Goal: Task Accomplishment & Management: Manage account settings

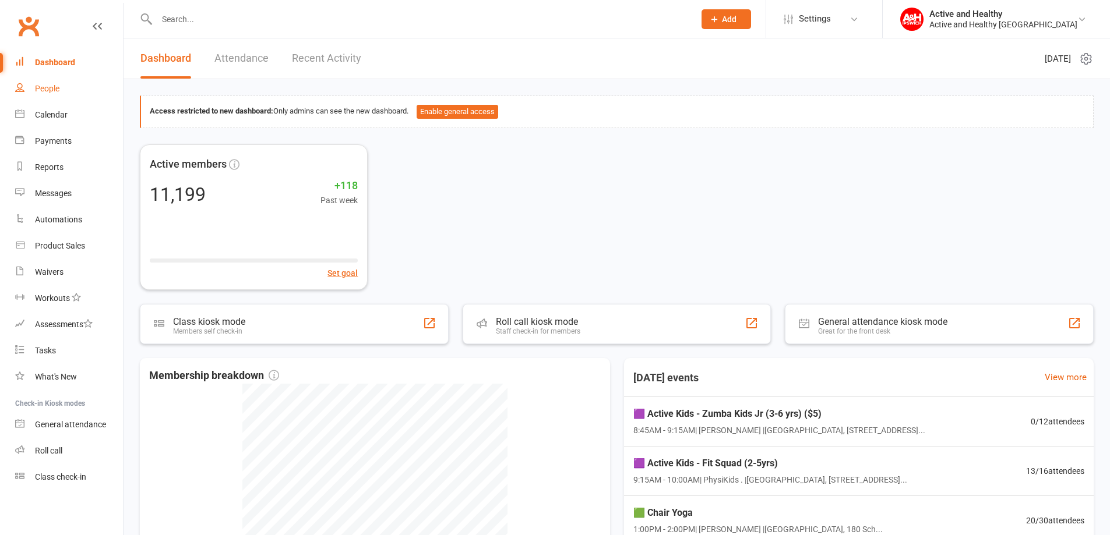
drag, startPoint x: 45, startPoint y: 83, endPoint x: 310, endPoint y: 279, distance: 329.9
click at [45, 83] on link "People" at bounding box center [69, 89] width 108 height 26
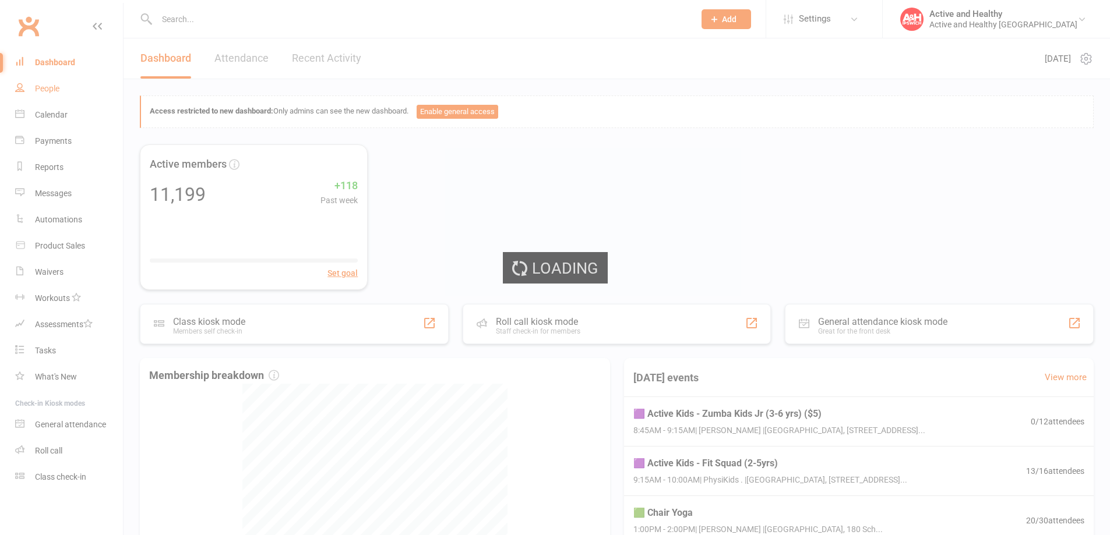
select select "100"
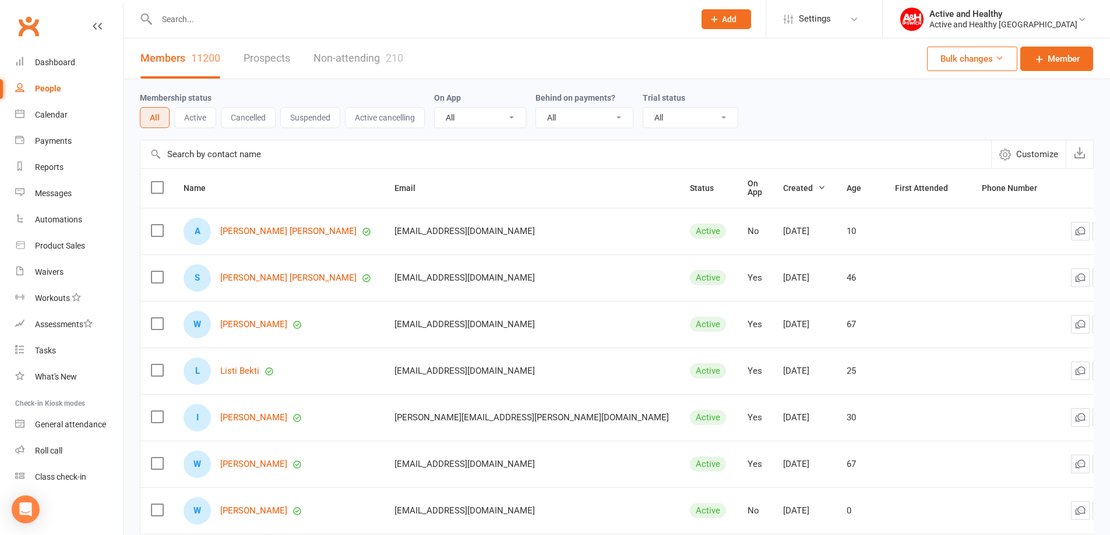
click at [241, 161] on input "text" at bounding box center [565, 154] width 850 height 28
paste input "[PERSON_NAME]"
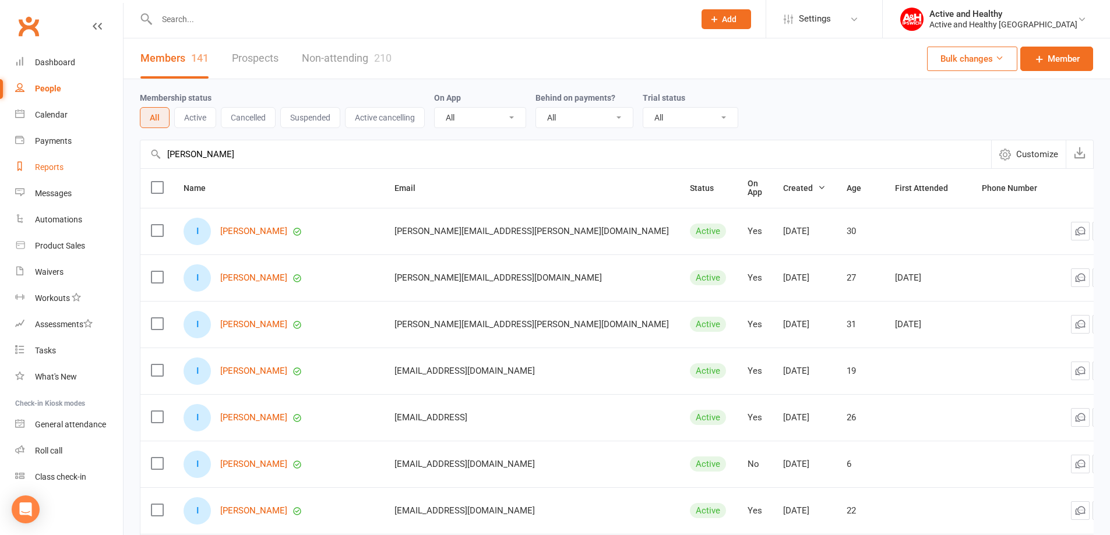
drag, startPoint x: 246, startPoint y: 152, endPoint x: 55, endPoint y: 158, distance: 191.1
paste input "Listi Bekti"
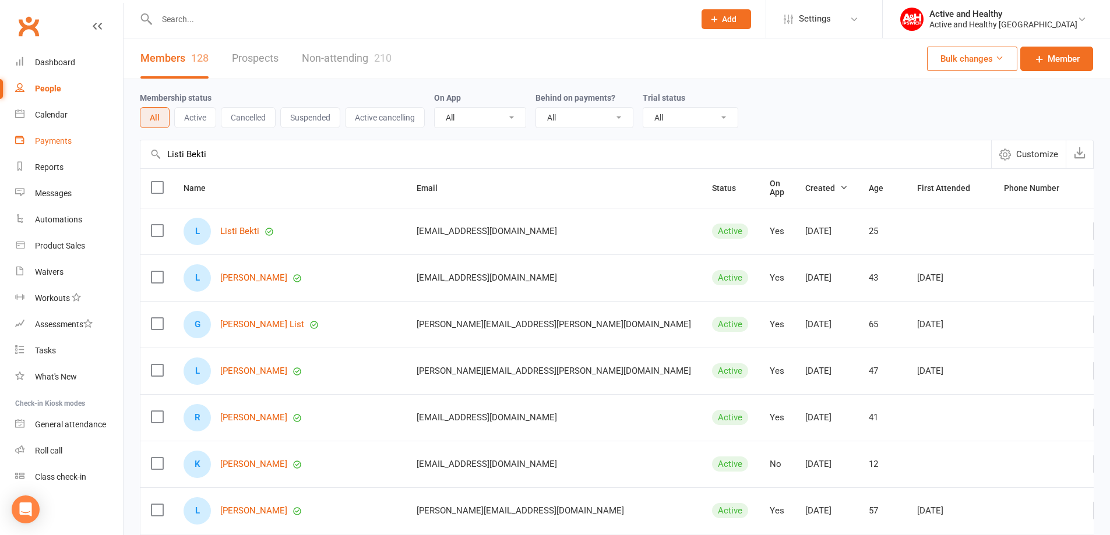
drag, startPoint x: 125, startPoint y: 147, endPoint x: 114, endPoint y: 149, distance: 11.8
paste input "[PERSON_NAME]"
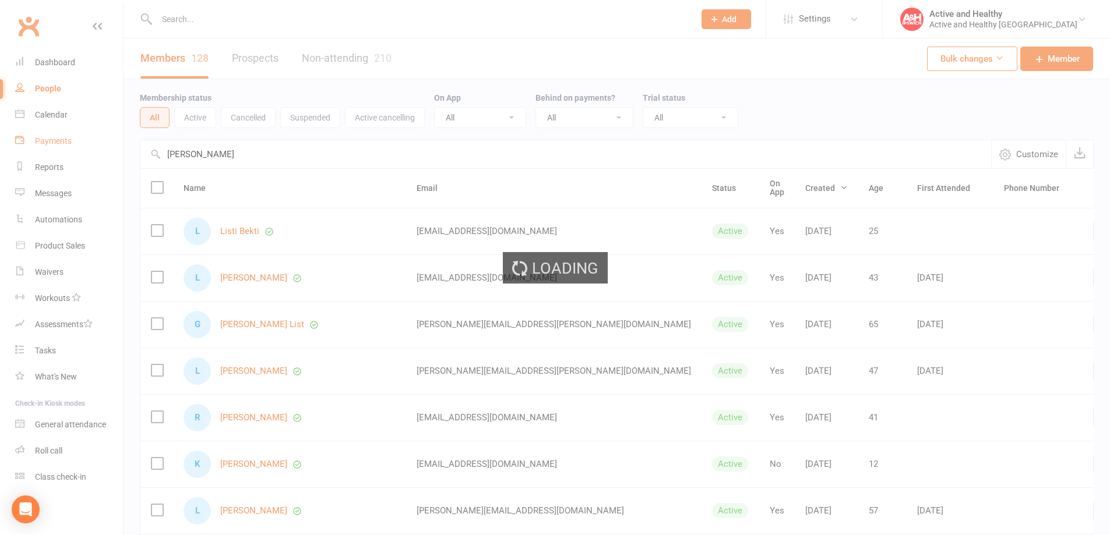
type input "[PERSON_NAME]"
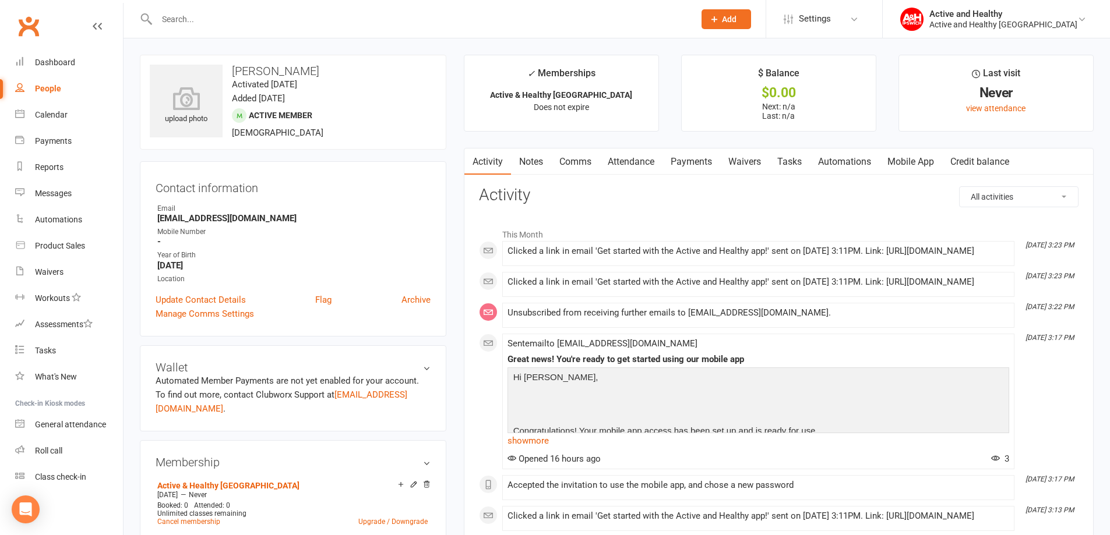
click at [909, 162] on link "Mobile App" at bounding box center [910, 162] width 63 height 27
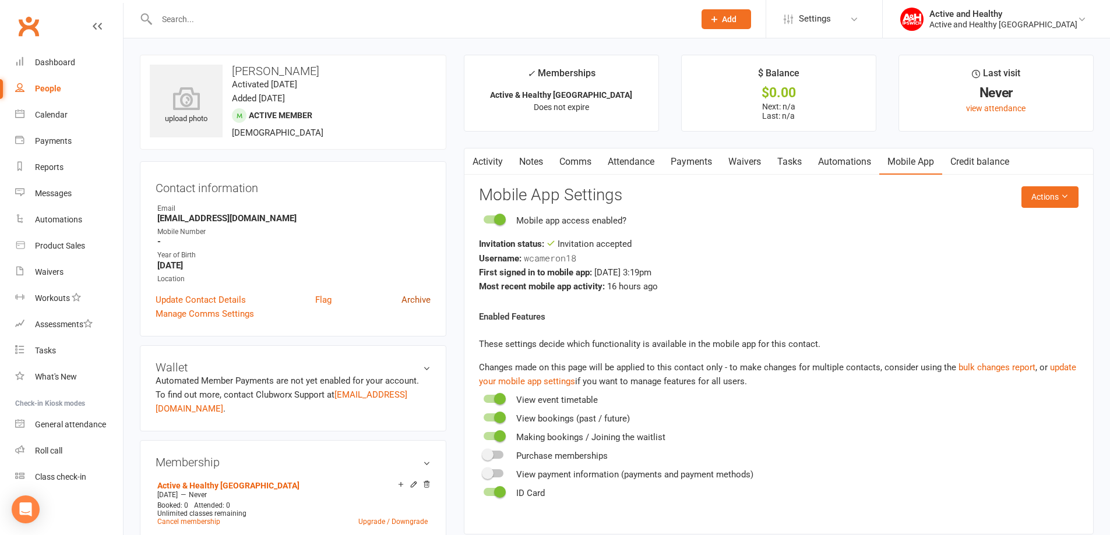
click at [421, 302] on link "Archive" at bounding box center [415, 300] width 29 height 14
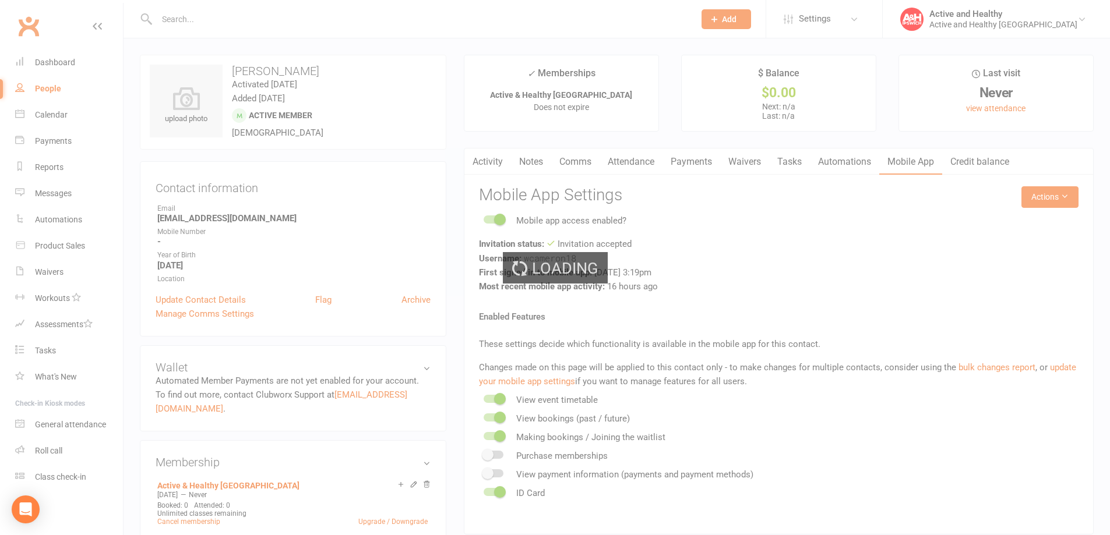
select select "100"
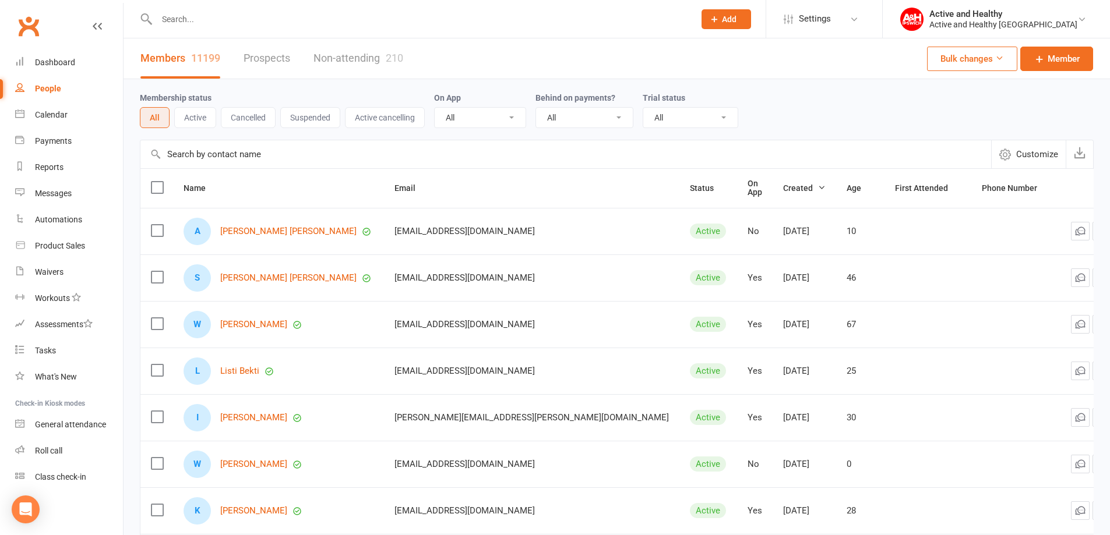
click at [263, 151] on input "text" at bounding box center [565, 154] width 850 height 28
paste input "[PERSON_NAME] [PERSON_NAME]"
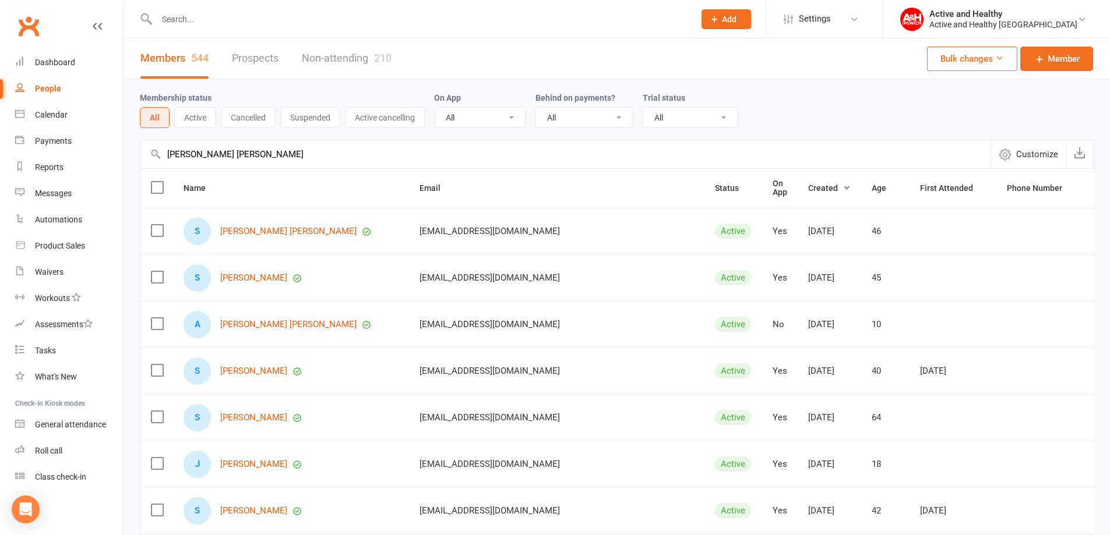
type input "[PERSON_NAME] [PERSON_NAME]"
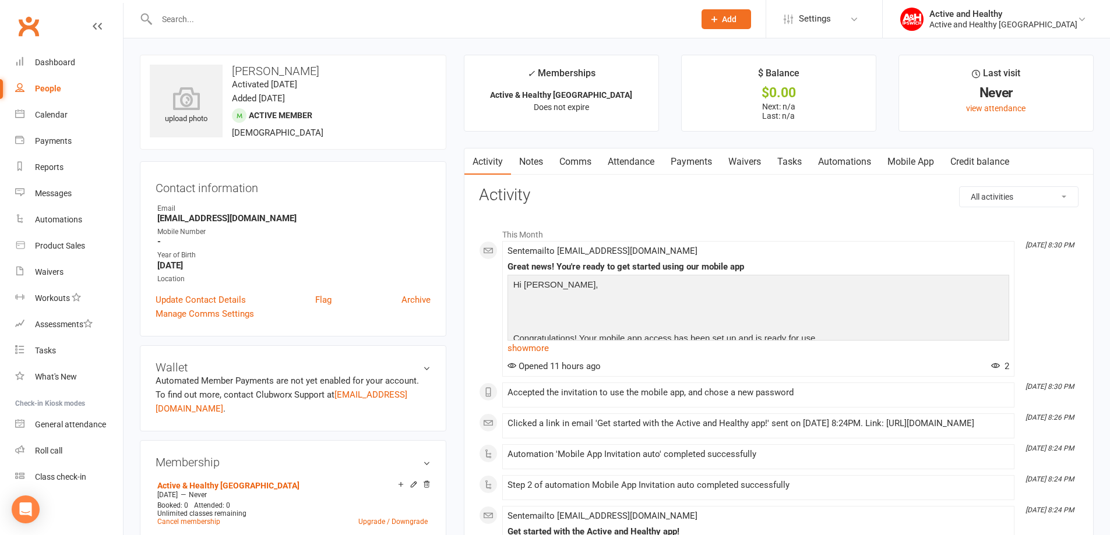
click at [912, 156] on link "Mobile App" at bounding box center [910, 162] width 63 height 27
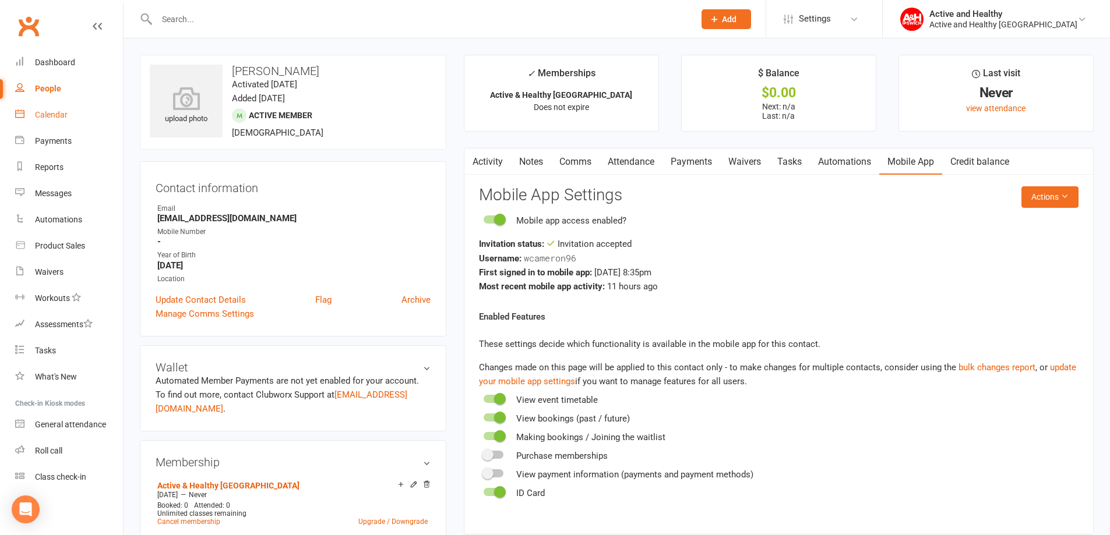
click at [63, 112] on div "Calendar" at bounding box center [51, 114] width 33 height 9
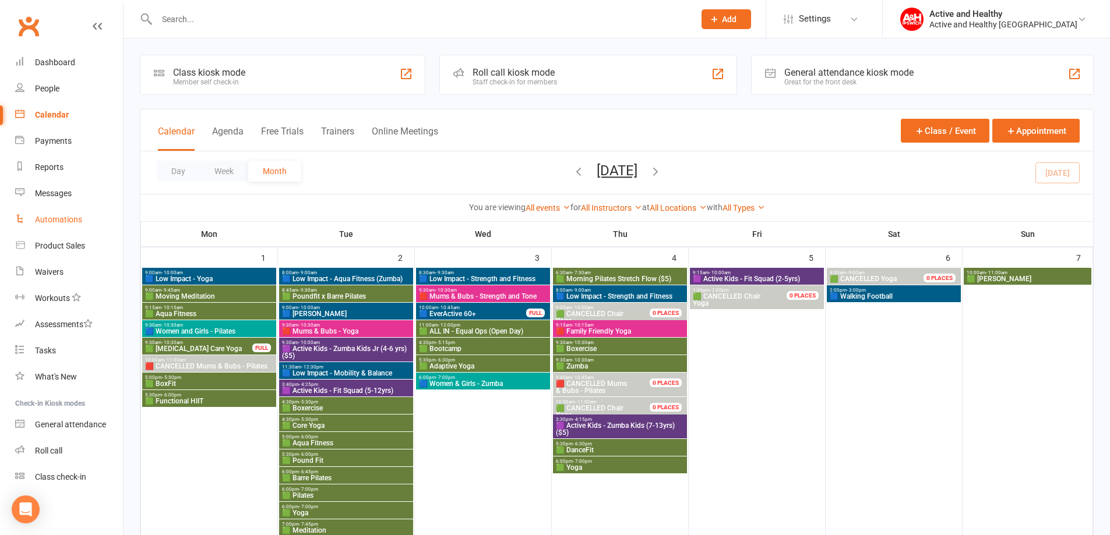
click at [58, 218] on div "Automations" at bounding box center [58, 219] width 47 height 9
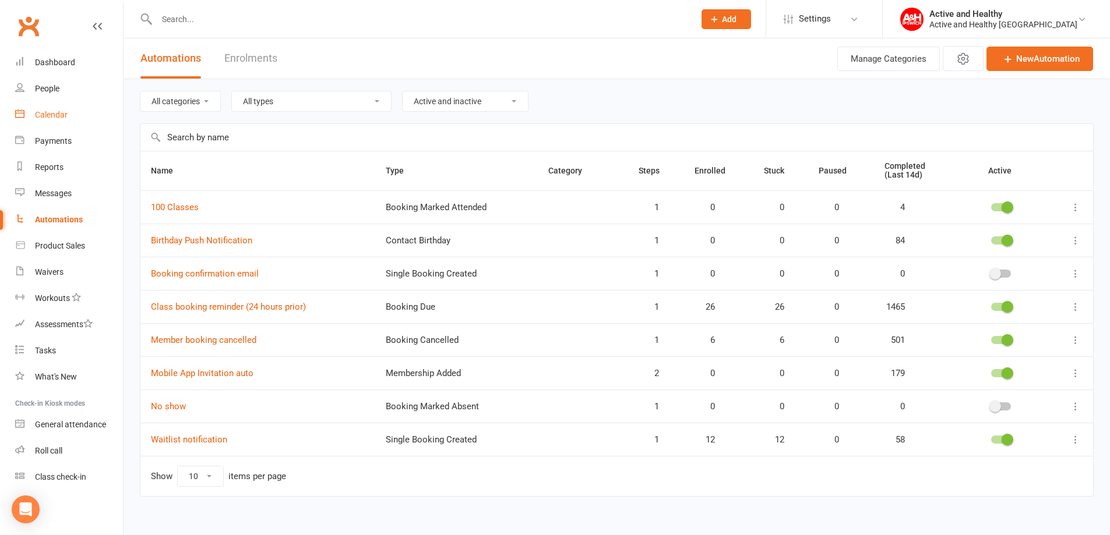
click at [43, 115] on div "Calendar" at bounding box center [51, 114] width 33 height 9
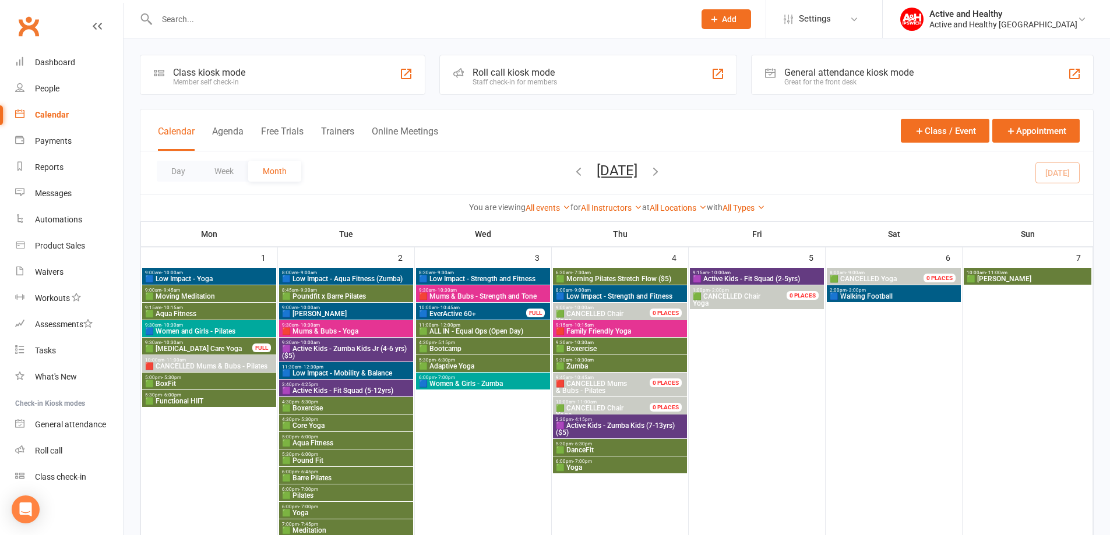
click at [596, 349] on span "🟩 Boxercise" at bounding box center [619, 348] width 129 height 7
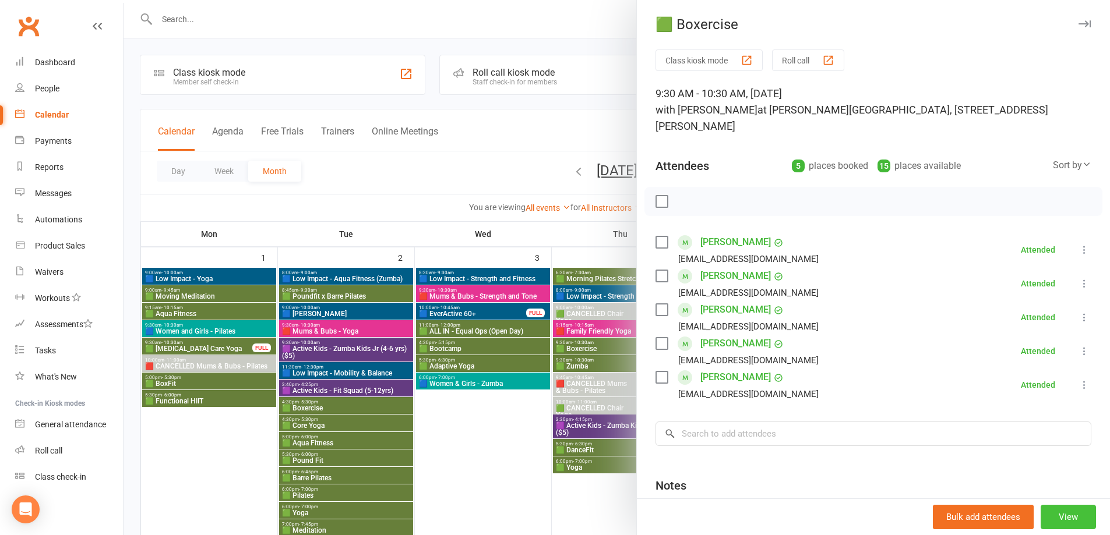
click at [1055, 519] on button "View" at bounding box center [1067, 517] width 55 height 24
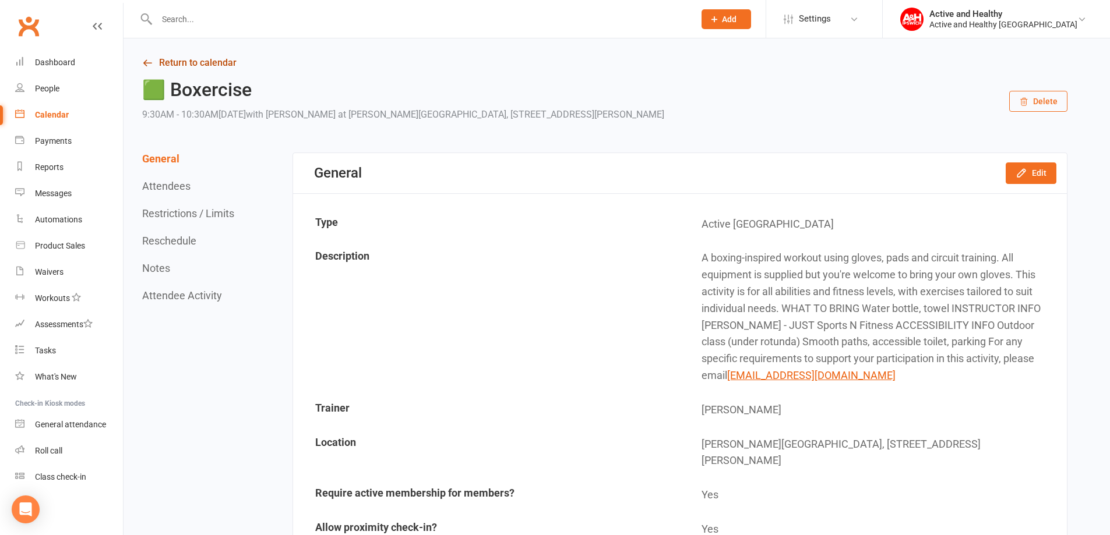
click at [180, 66] on link "Return to calendar" at bounding box center [604, 63] width 925 height 16
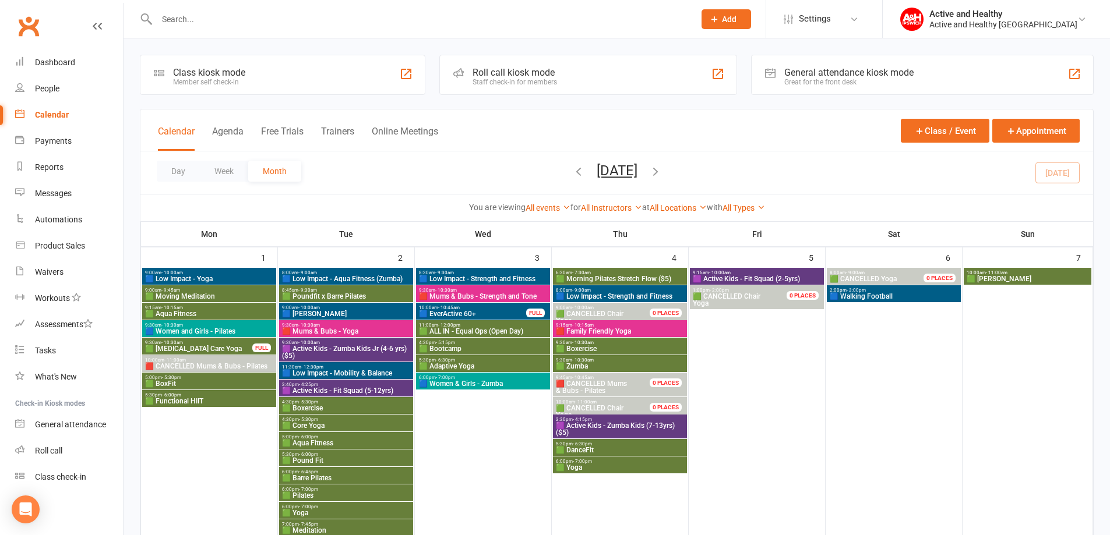
click at [341, 426] on span "🟩 Core Yoga" at bounding box center [345, 425] width 129 height 7
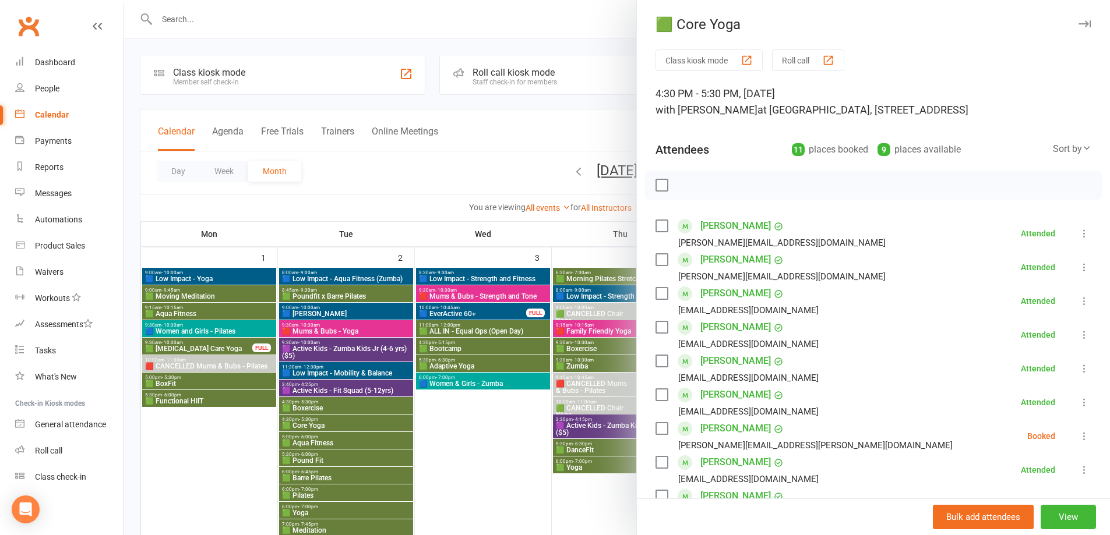
click at [529, 464] on div at bounding box center [616, 267] width 986 height 535
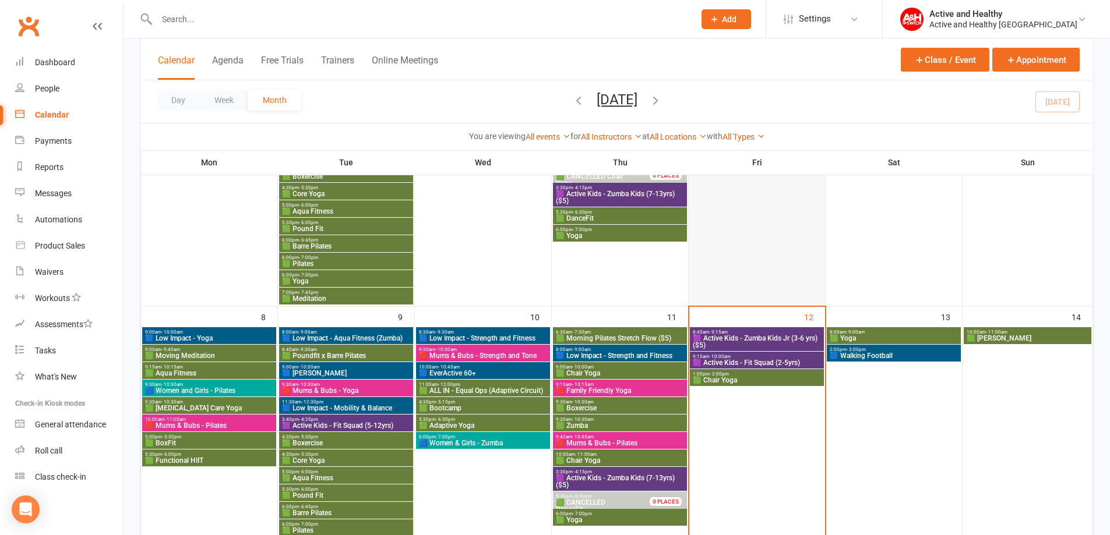
scroll to position [233, 0]
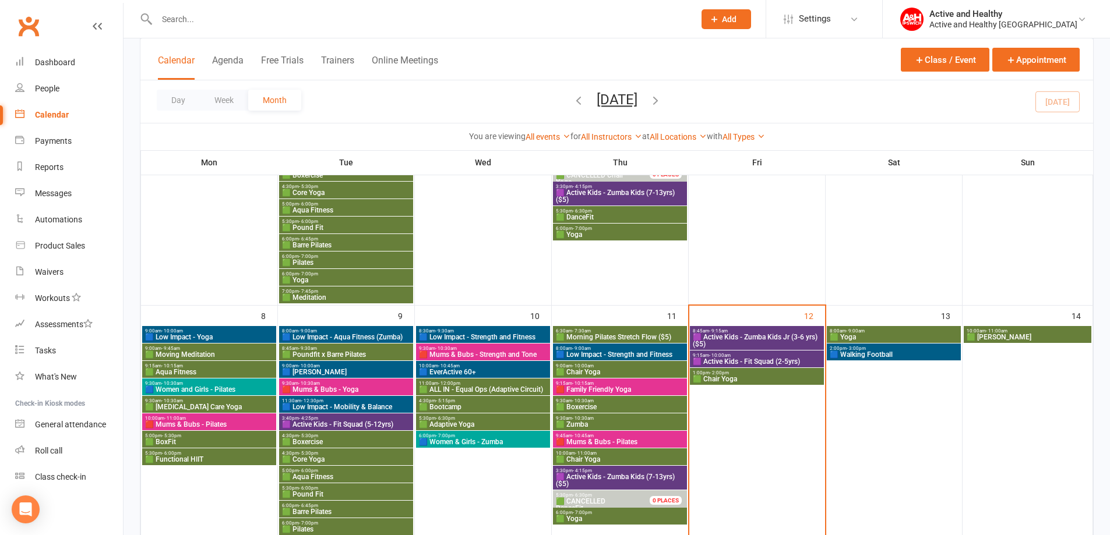
click at [787, 338] on span "🟪 Active Kids - Zumba Kids Jr (3-6 yrs) ($5)" at bounding box center [756, 341] width 129 height 14
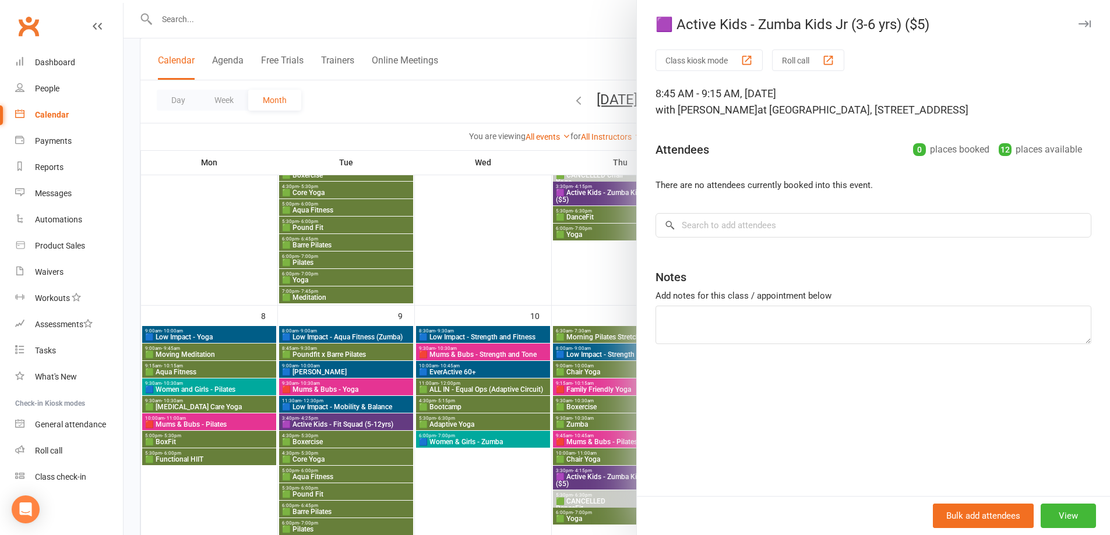
click at [597, 284] on div at bounding box center [616, 267] width 986 height 535
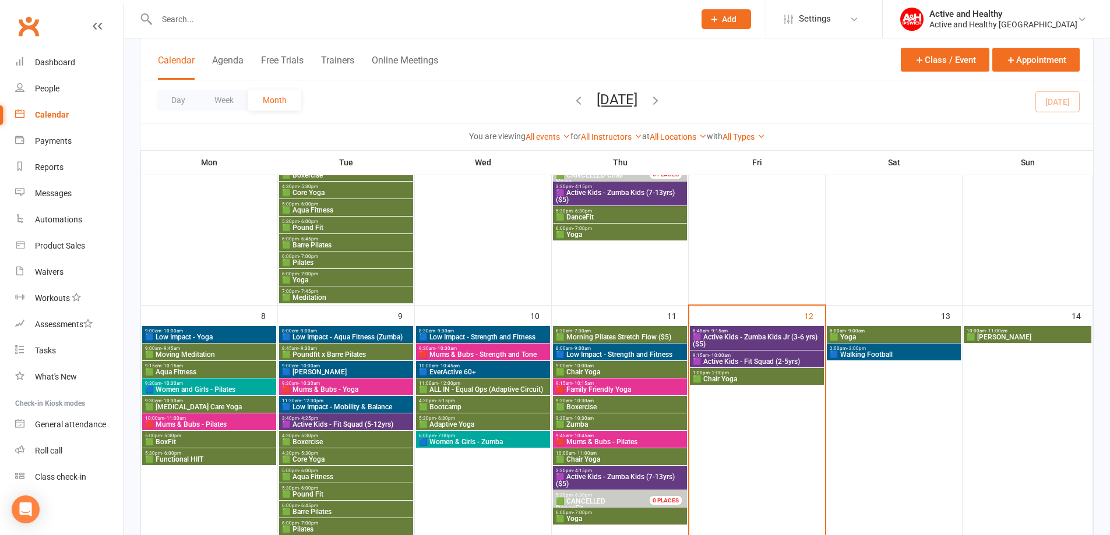
click at [769, 361] on span "🟪 Active Kids - Fit Squad (2-5yrs)" at bounding box center [756, 361] width 129 height 7
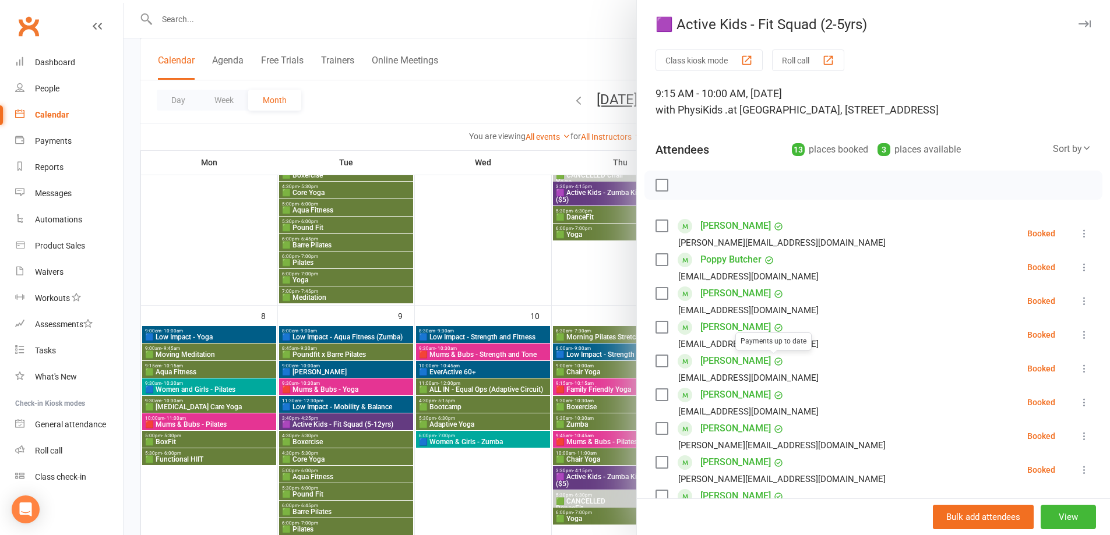
click at [564, 289] on div at bounding box center [616, 267] width 986 height 535
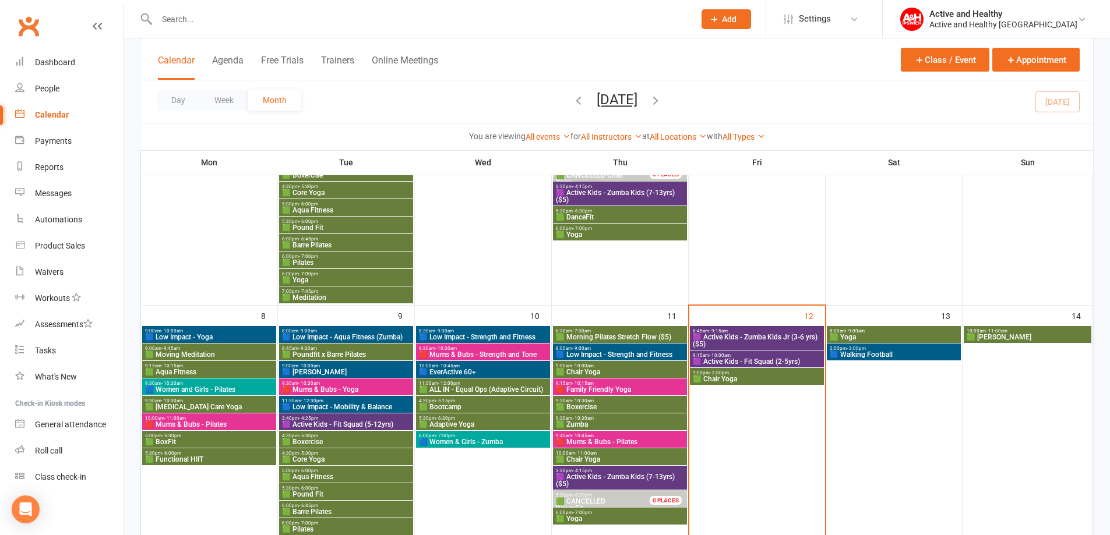
click at [748, 381] on span "🟩 Chair Yoga" at bounding box center [756, 379] width 129 height 7
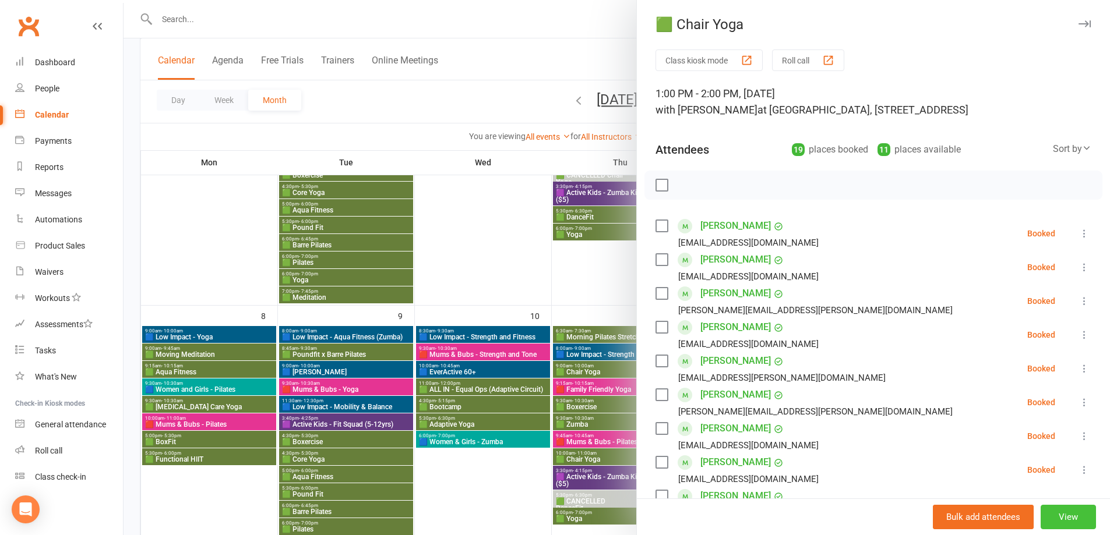
click at [1057, 514] on button "View" at bounding box center [1067, 517] width 55 height 24
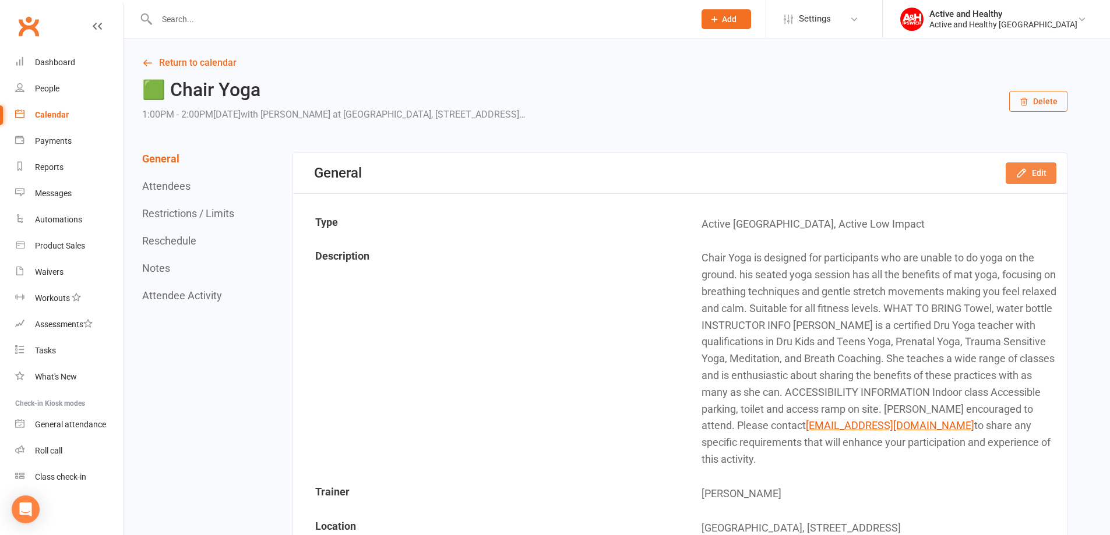
click at [1030, 165] on button "Edit" at bounding box center [1030, 172] width 51 height 21
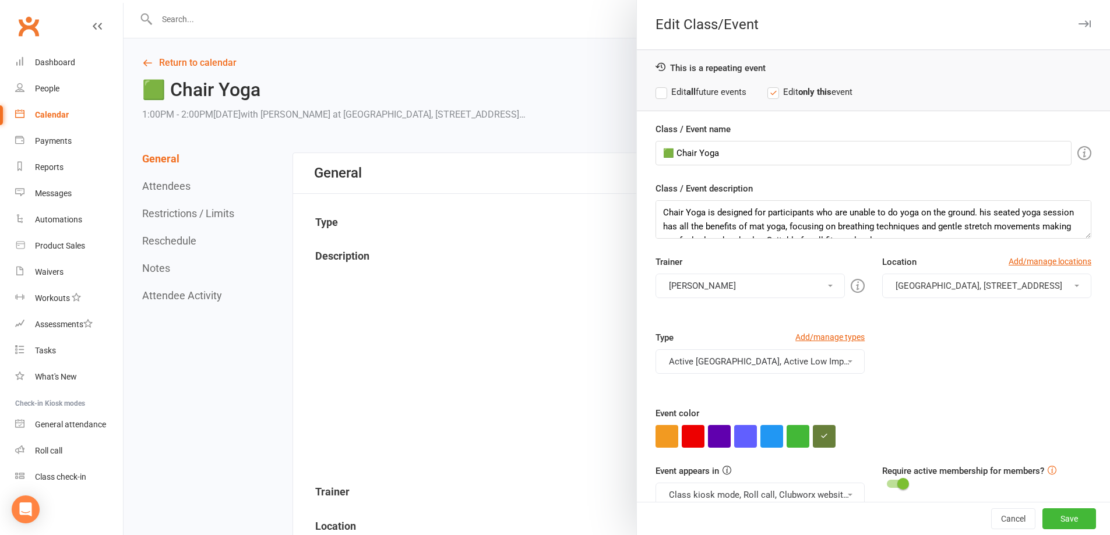
click at [731, 377] on div "Type Add/manage types Active Ipswich, Active Low Impact Active Ipswich Active K…" at bounding box center [759, 360] width 227 height 59
click at [584, 383] on div at bounding box center [616, 267] width 986 height 535
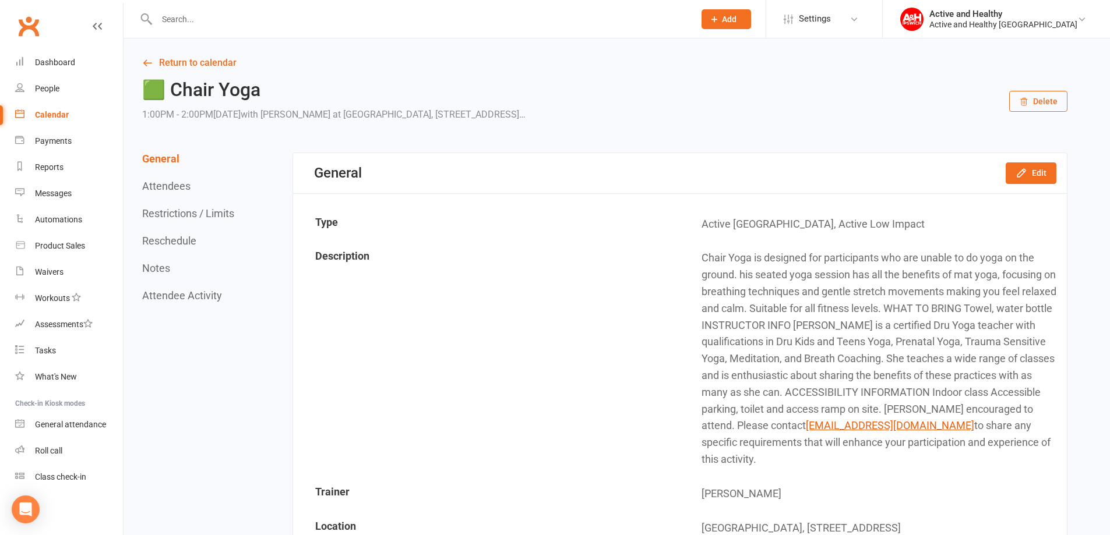
click at [176, 180] on button "Attendees" at bounding box center [166, 186] width 48 height 12
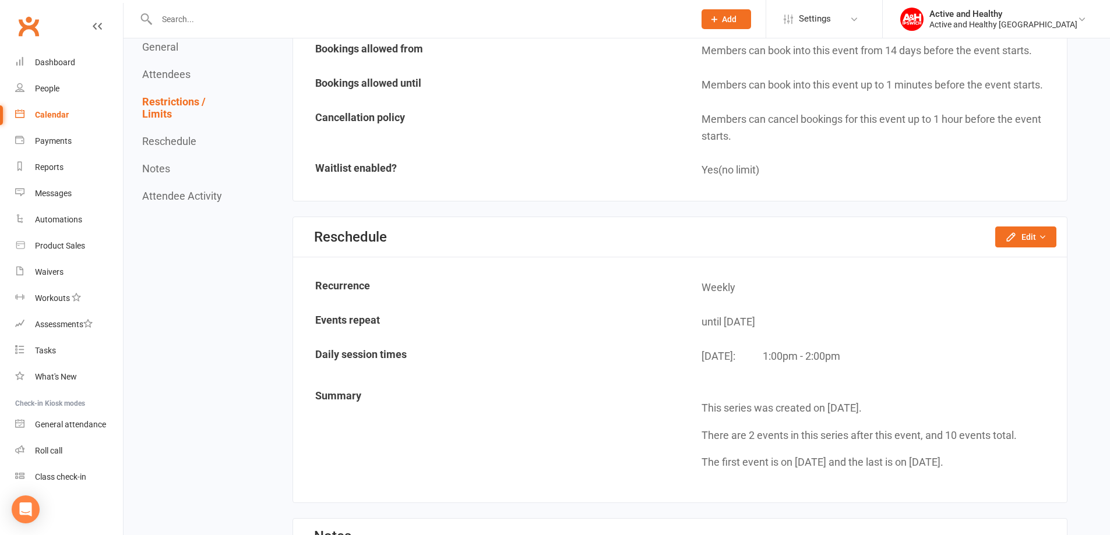
scroll to position [1804, 0]
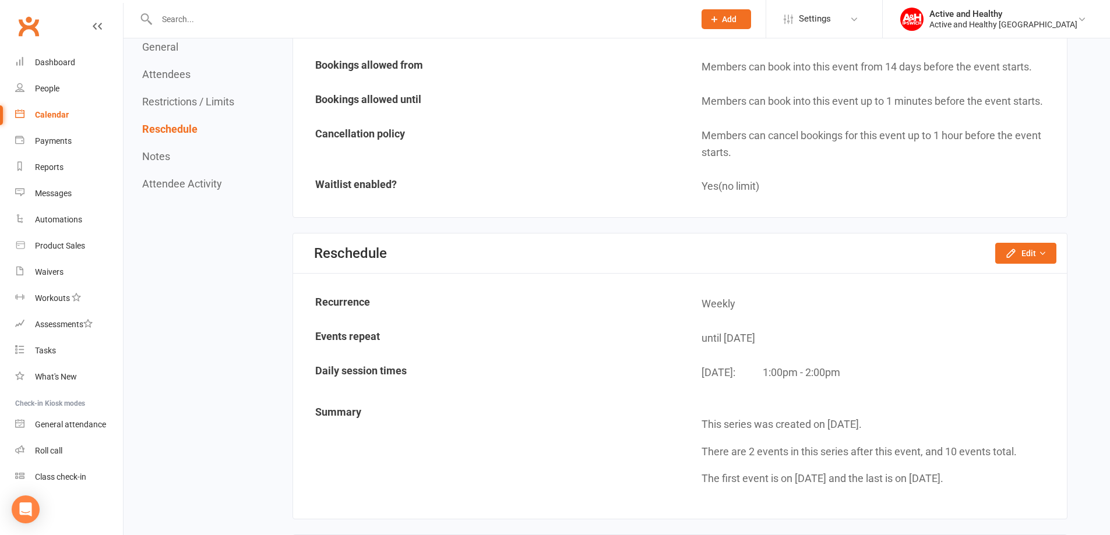
click at [27, 114] on link "Calendar" at bounding box center [69, 115] width 108 height 26
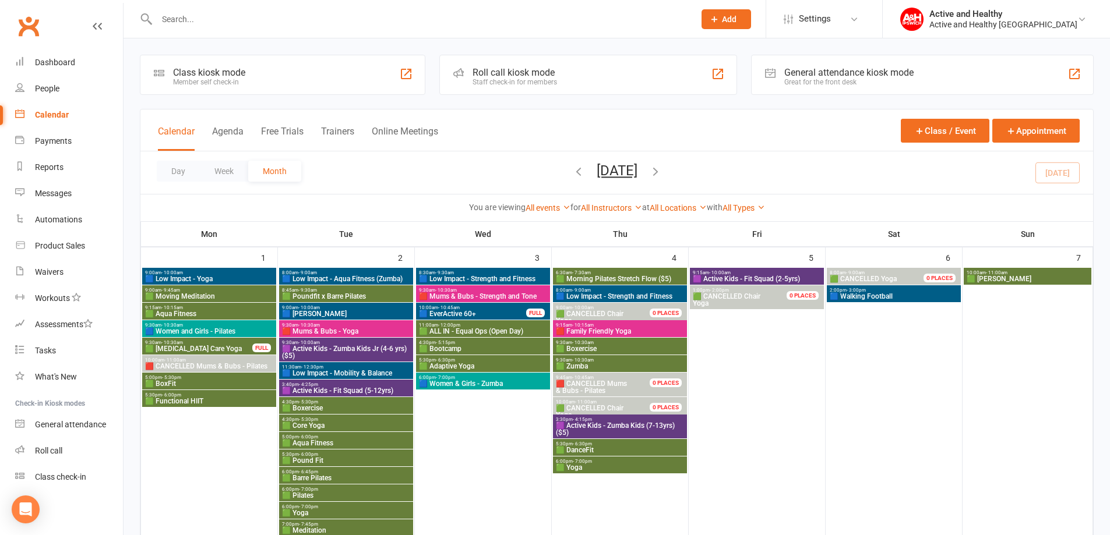
click at [746, 300] on span "🟩 CANCELLED Chair" at bounding box center [727, 296] width 68 height 8
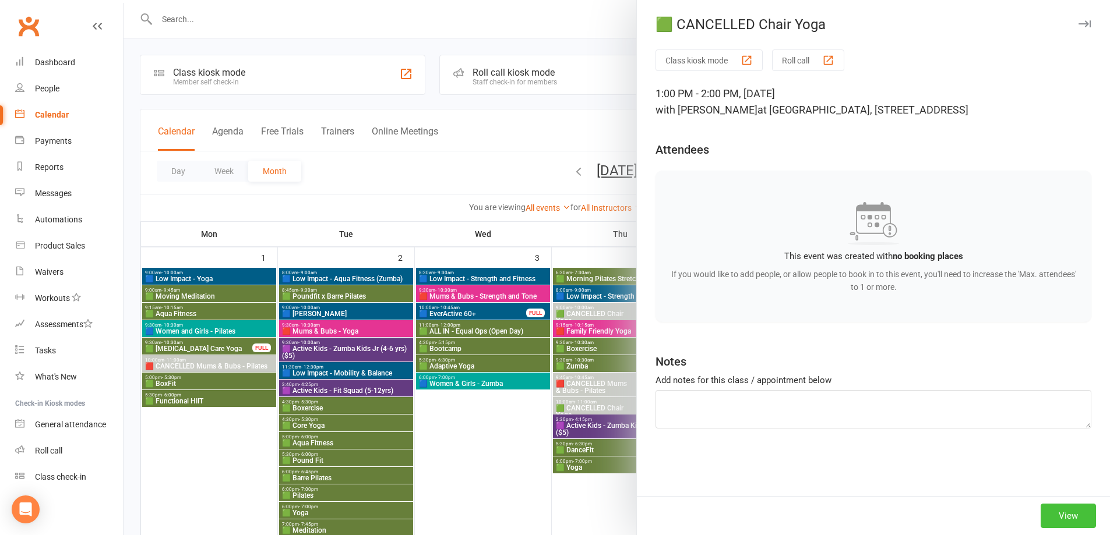
click at [1052, 515] on button "View" at bounding box center [1067, 516] width 55 height 24
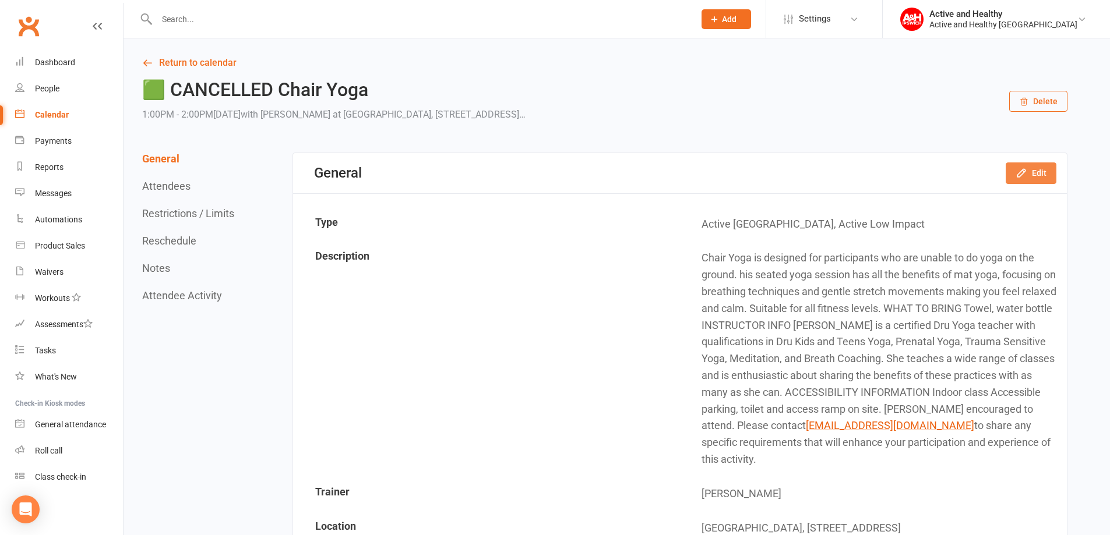
click at [1038, 172] on button "Edit" at bounding box center [1030, 172] width 51 height 21
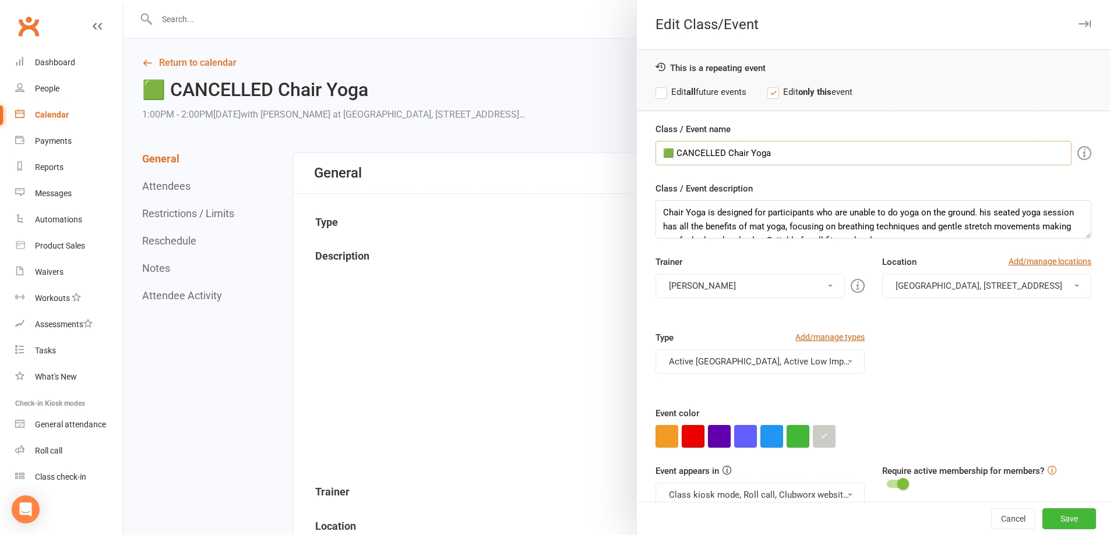
click at [720, 153] on input "🟩 CANCELLED Chair Yoga" at bounding box center [863, 153] width 416 height 24
click at [824, 440] on button "button" at bounding box center [823, 436] width 23 height 23
